Goal: Information Seeking & Learning: Learn about a topic

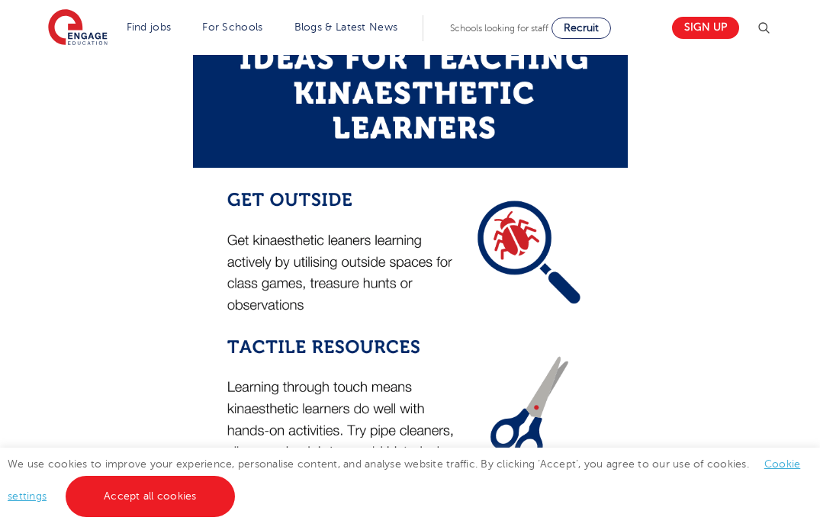
scroll to position [2522, 0]
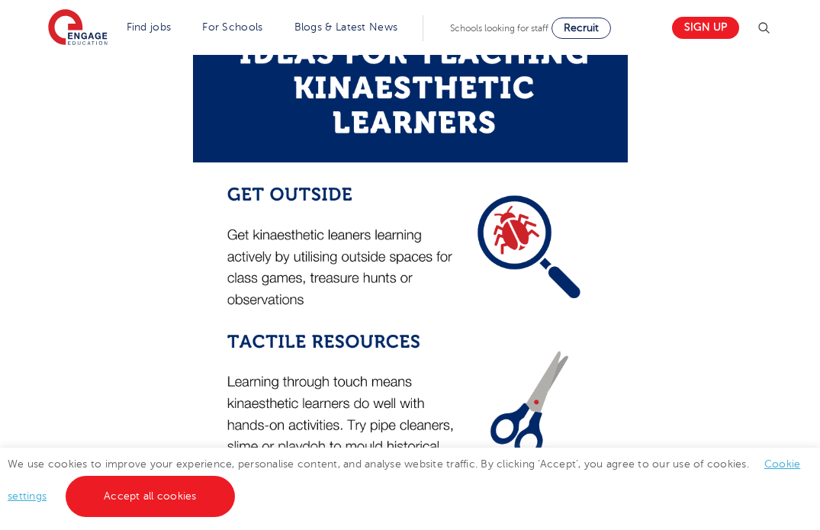
click at [256, 207] on img at bounding box center [410, 492] width 435 height 1087
click at [232, 186] on img at bounding box center [410, 492] width 435 height 1087
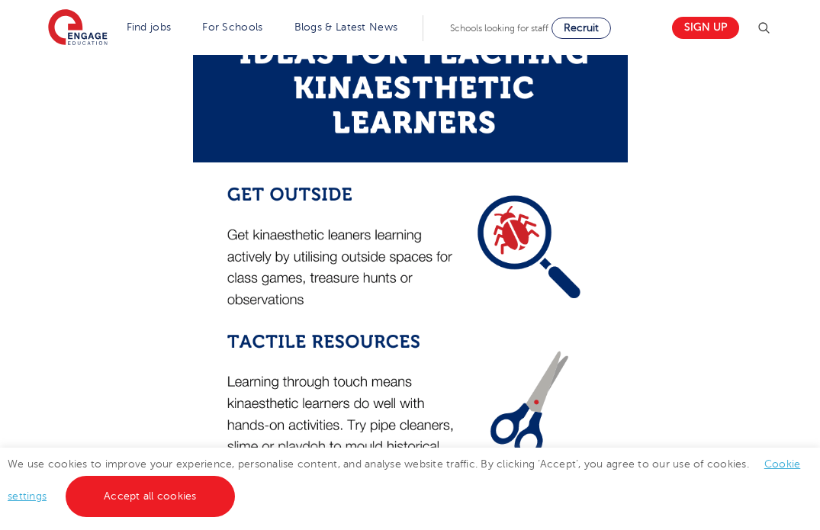
click at [230, 186] on img at bounding box center [410, 492] width 435 height 1087
click at [229, 186] on img at bounding box center [410, 492] width 435 height 1087
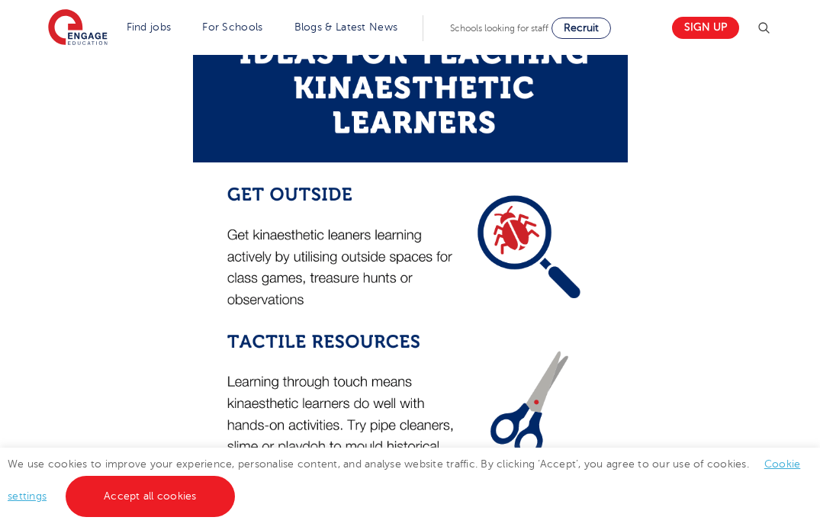
click at [229, 186] on img at bounding box center [410, 492] width 435 height 1087
click at [230, 185] on img at bounding box center [410, 492] width 435 height 1087
click at [230, 182] on img at bounding box center [410, 492] width 435 height 1087
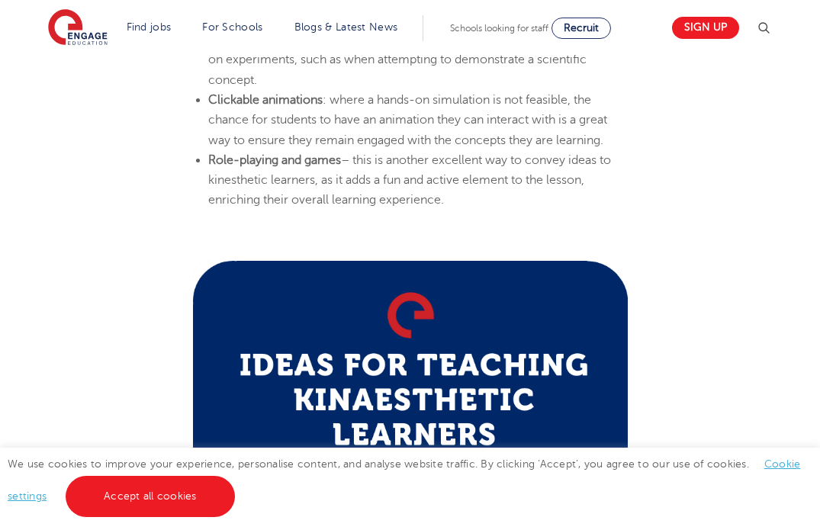
scroll to position [2065, 0]
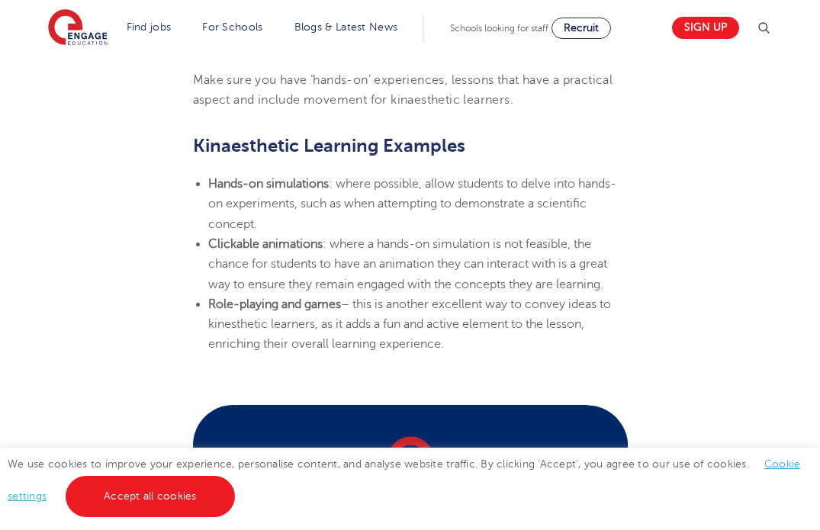
click at [233, 169] on section "[DATE] Learning Styles: Kinaesthetic Learner Characteristics – Engage Education…" at bounding box center [410, 83] width 740 height 3455
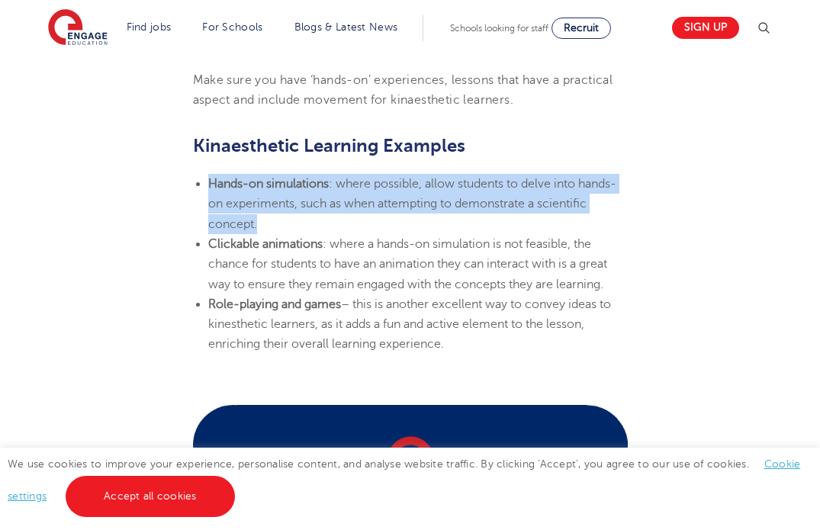
click at [233, 169] on section "[DATE] Learning Styles: Kinaesthetic Learner Characteristics – Engage Education…" at bounding box center [410, 83] width 740 height 3455
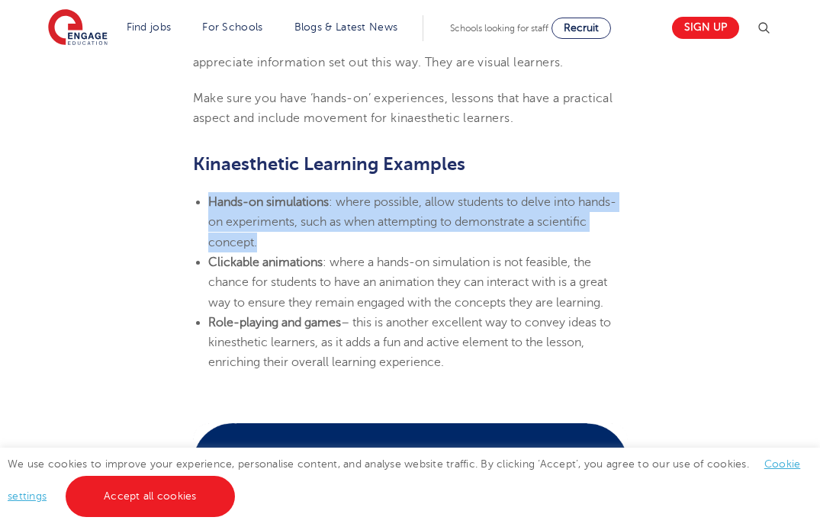
click at [233, 169] on section "[DATE] Learning Styles: Kinaesthetic Learner Characteristics – Engage Education…" at bounding box center [410, 101] width 740 height 3455
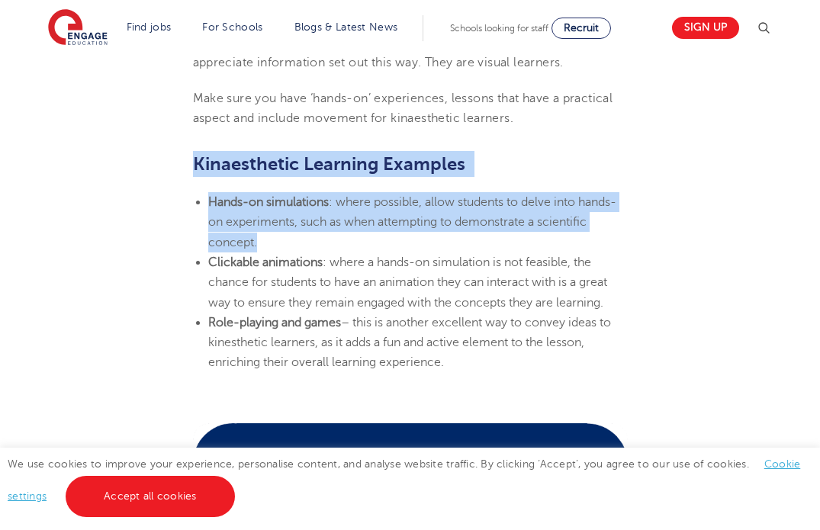
click at [233, 169] on h2 "Kinaesthetic Learning Examples" at bounding box center [410, 164] width 435 height 26
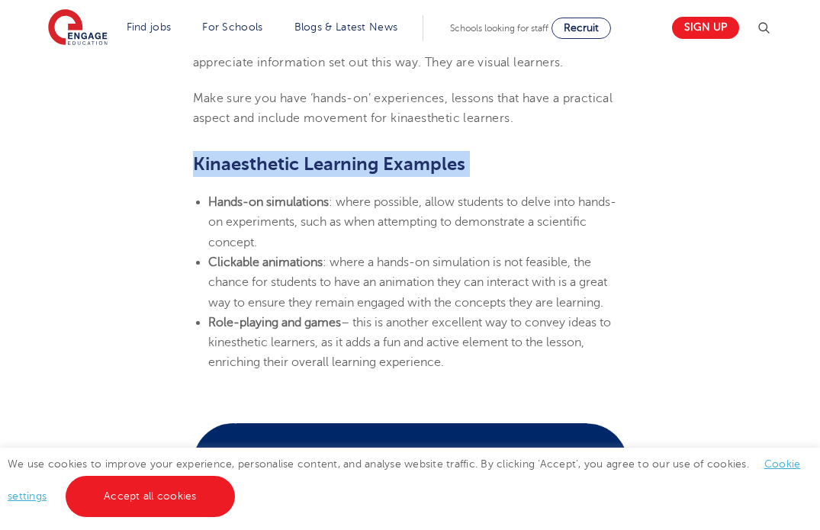
click at [233, 166] on span "Kinaesthetic Learning Examples" at bounding box center [329, 163] width 272 height 21
drag, startPoint x: 227, startPoint y: 159, endPoint x: 225, endPoint y: 141, distance: 17.6
click at [224, 151] on h2 "Kinaesthetic Learning Examples" at bounding box center [410, 164] width 435 height 26
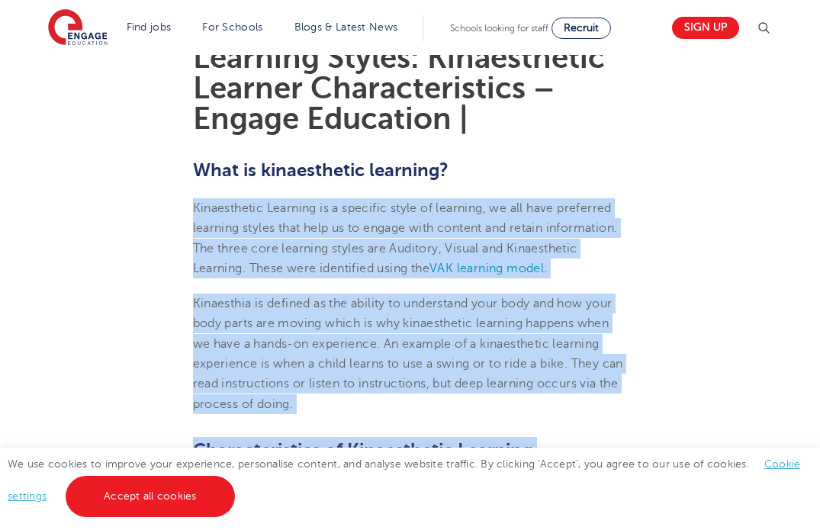
scroll to position [286, 0]
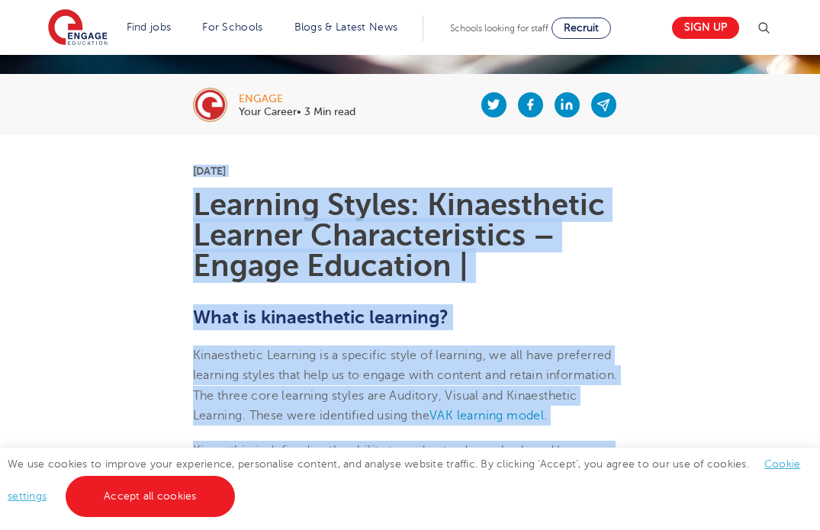
drag, startPoint x: 225, startPoint y: 141, endPoint x: 236, endPoint y: 156, distance: 18.0
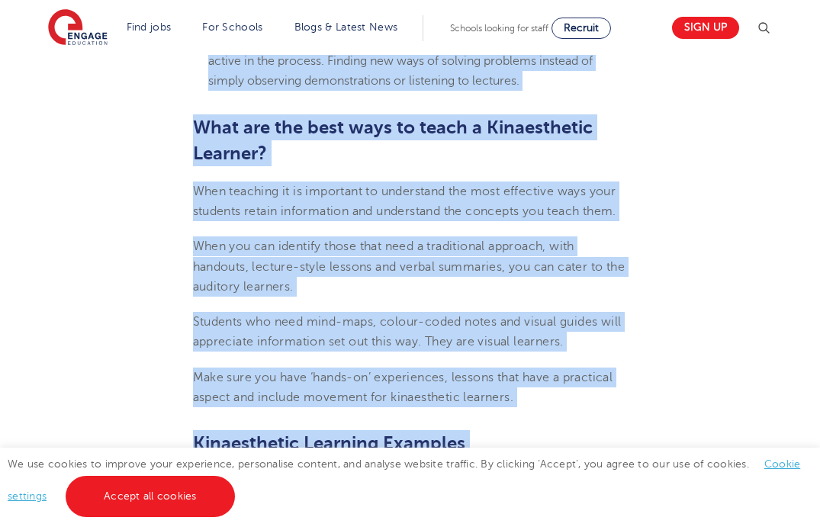
scroll to position [2035, 0]
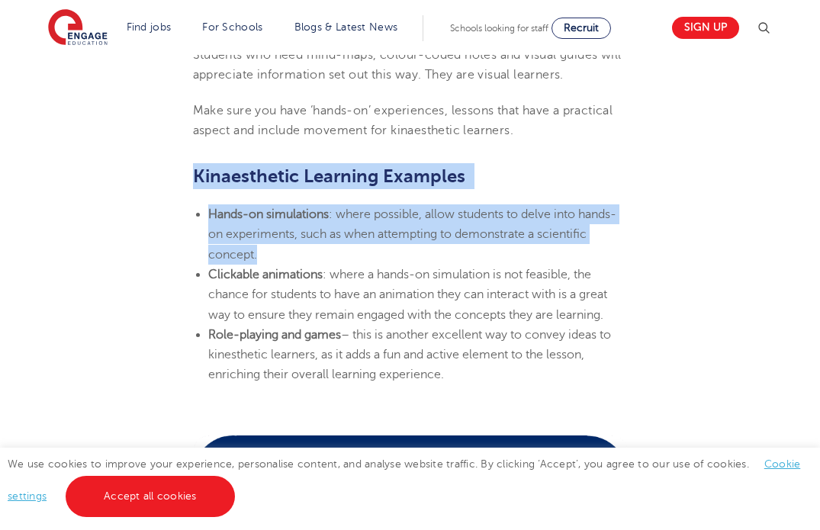
drag, startPoint x: 196, startPoint y: 174, endPoint x: 222, endPoint y: 197, distance: 34.6
click at [222, 197] on section "[DATE] Learning Styles: Kinaesthetic Learner Characteristics – Engage Education…" at bounding box center [410, 113] width 740 height 3455
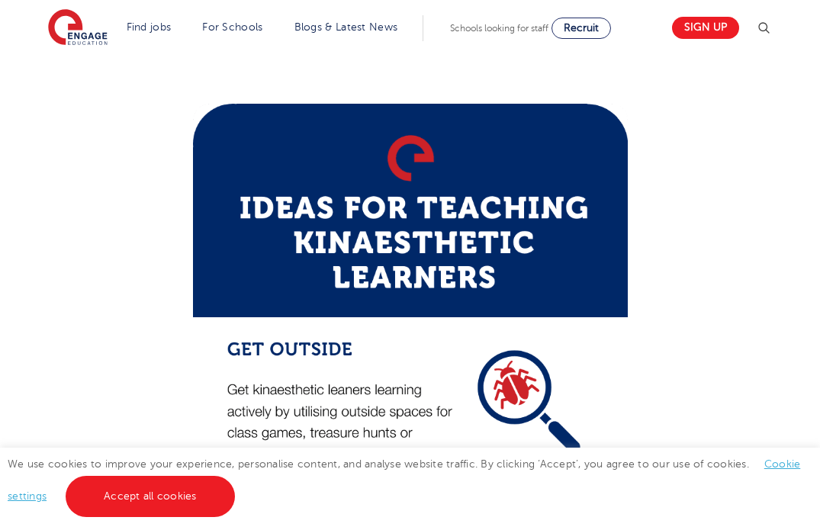
scroll to position [1965, 0]
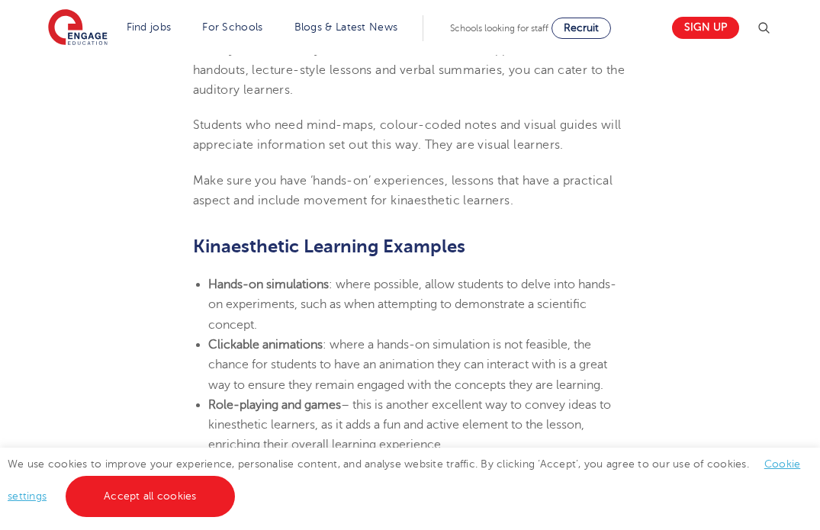
click at [466, 427] on li "Role-playing and games – this is another excellent way to convey ideas to kines…" at bounding box center [418, 425] width 420 height 60
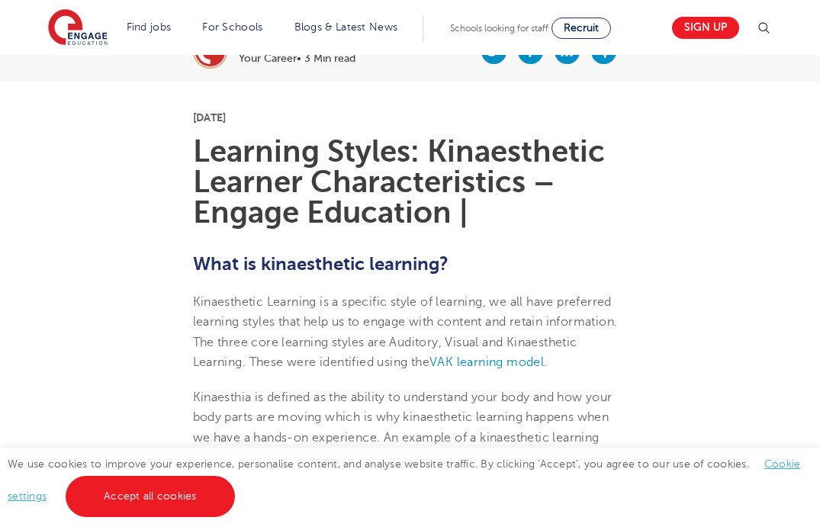
scroll to position [335, 0]
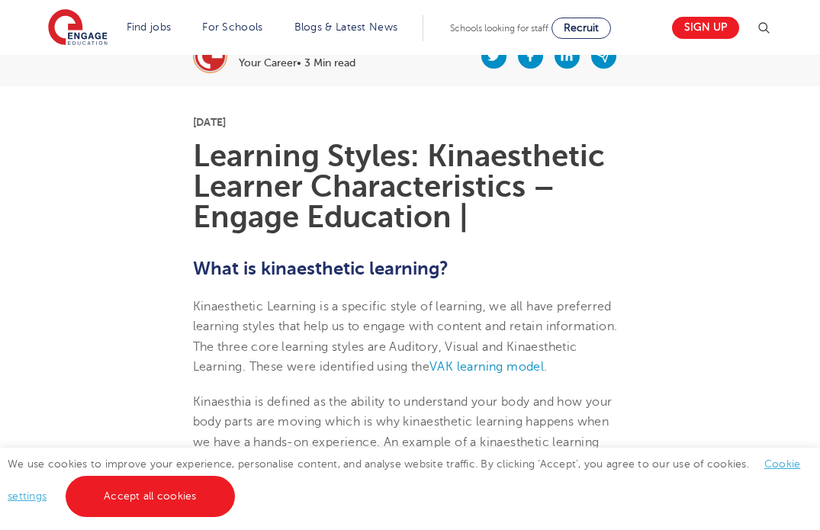
drag, startPoint x: 456, startPoint y: 433, endPoint x: 291, endPoint y: 102, distance: 369.5
copy section "69lo Ipsum 5929 Dolorsit Ametco: Adipiscingel Seddoei Temporincididun – Utlabo …"
click at [95, 50] on section "Find jobs All vacancies We have one of the UK's largest database. and with hund…" at bounding box center [356, 28] width 617 height 56
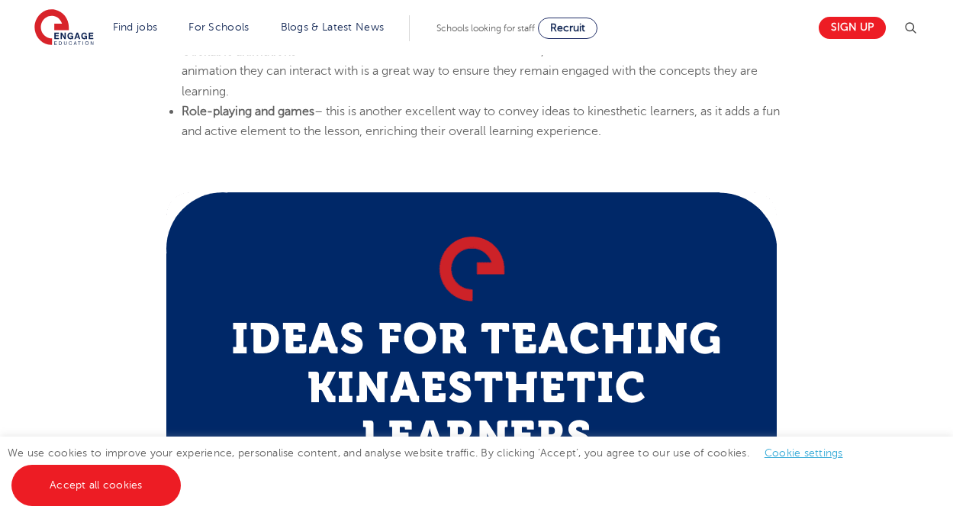
scroll to position [1653, 0]
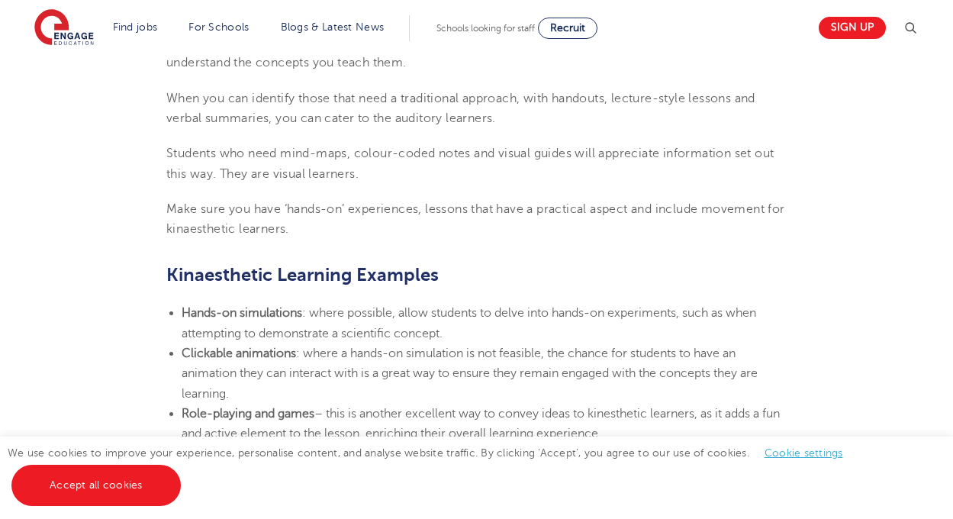
click at [689, 427] on li "Role-playing and games – this is another excellent way to convey ideas to kines…" at bounding box center [484, 424] width 605 height 40
click at [638, 426] on li "Role-playing and games – this is another excellent way to convey ideas to kines…" at bounding box center [484, 424] width 605 height 40
click at [632, 420] on li "Role-playing and games – this is another excellent way to convey ideas to kines…" at bounding box center [484, 424] width 605 height 40
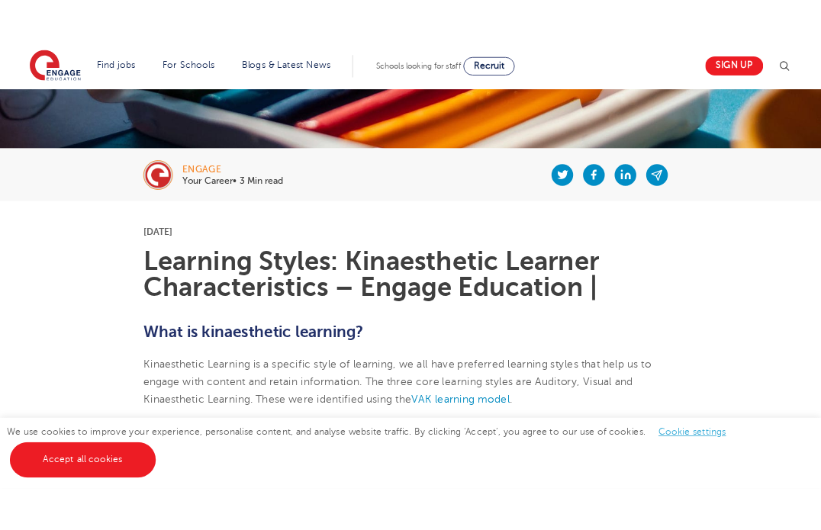
scroll to position [179, 0]
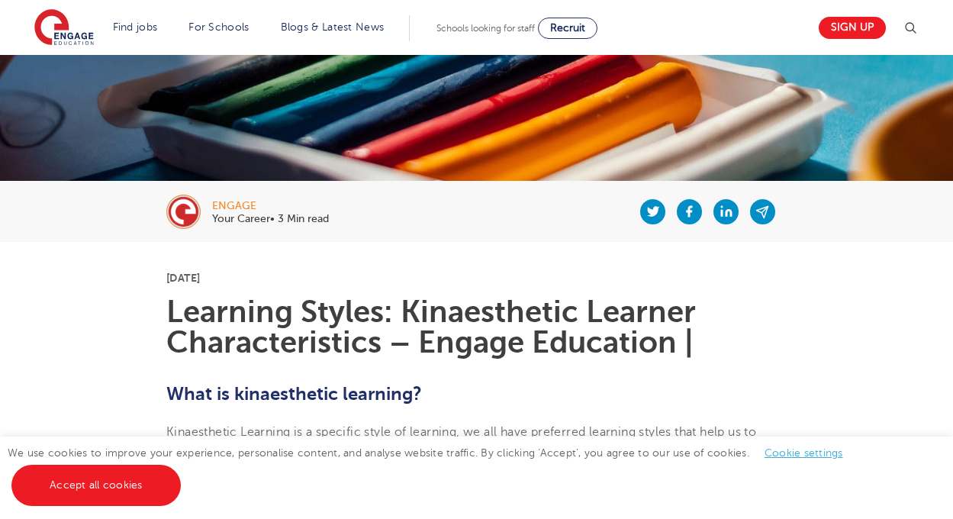
drag, startPoint x: 626, startPoint y: 423, endPoint x: 605, endPoint y: 255, distance: 169.9
copy section "69lo Ipsum 5929 Dolorsit Ametco: Adipiscingel Seddoei Temporincididun – Utlabo …"
drag, startPoint x: 423, startPoint y: 234, endPoint x: 323, endPoint y: 172, distance: 117.5
click at [353, 208] on div at bounding box center [558, 211] width 458 height 61
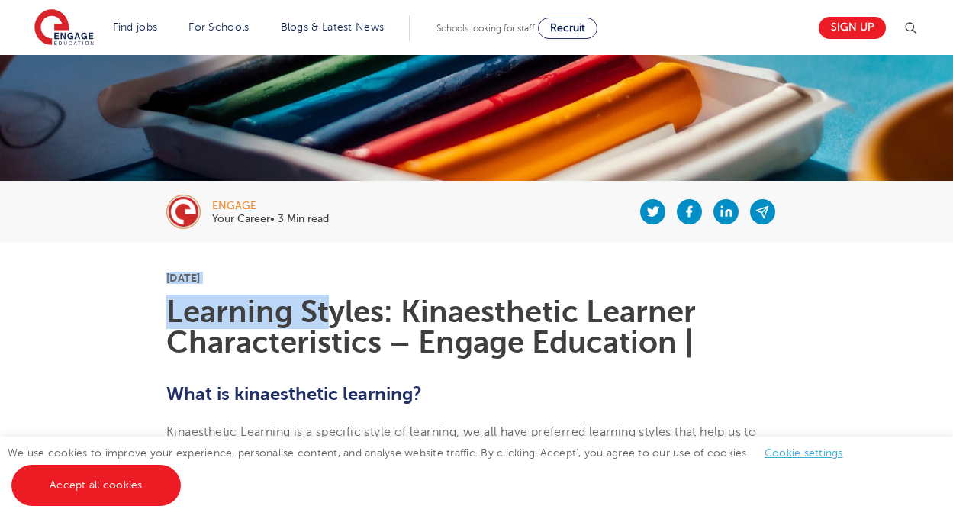
drag, startPoint x: 323, startPoint y: 172, endPoint x: 332, endPoint y: 295, distance: 123.1
click at [332, 297] on h1 "Learning Styles: Kinaesthetic Learner Characteristics – Engage Education |" at bounding box center [476, 327] width 620 height 61
